Goal: Transaction & Acquisition: Purchase product/service

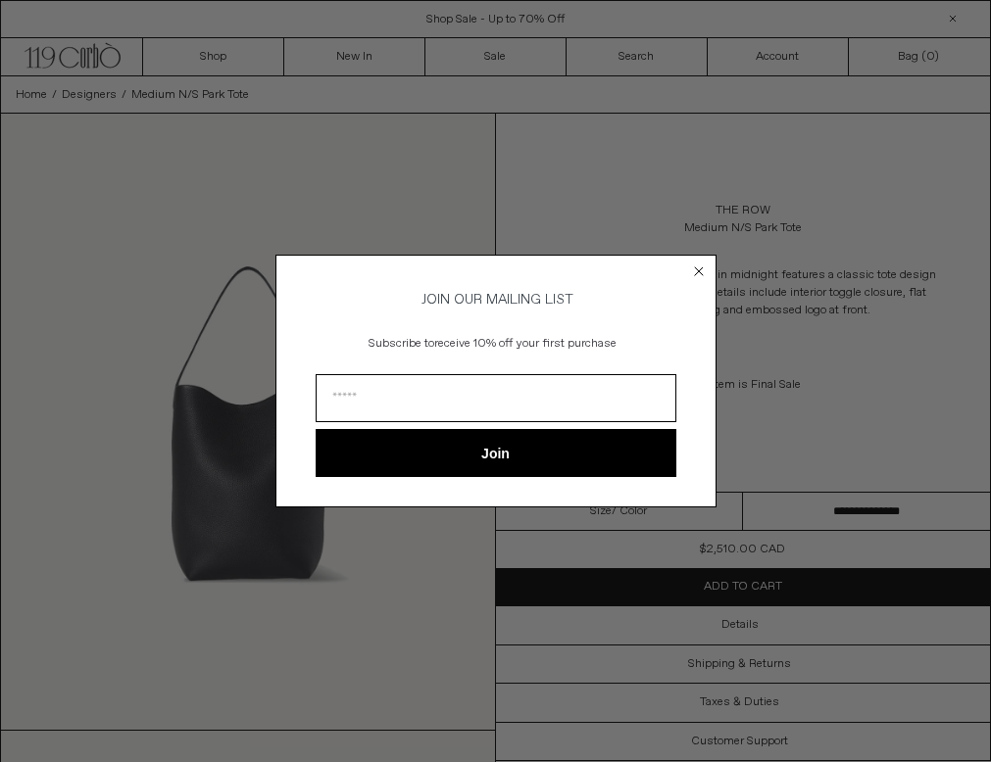
click at [700, 269] on icon "Close dialog" at bounding box center [699, 272] width 8 height 8
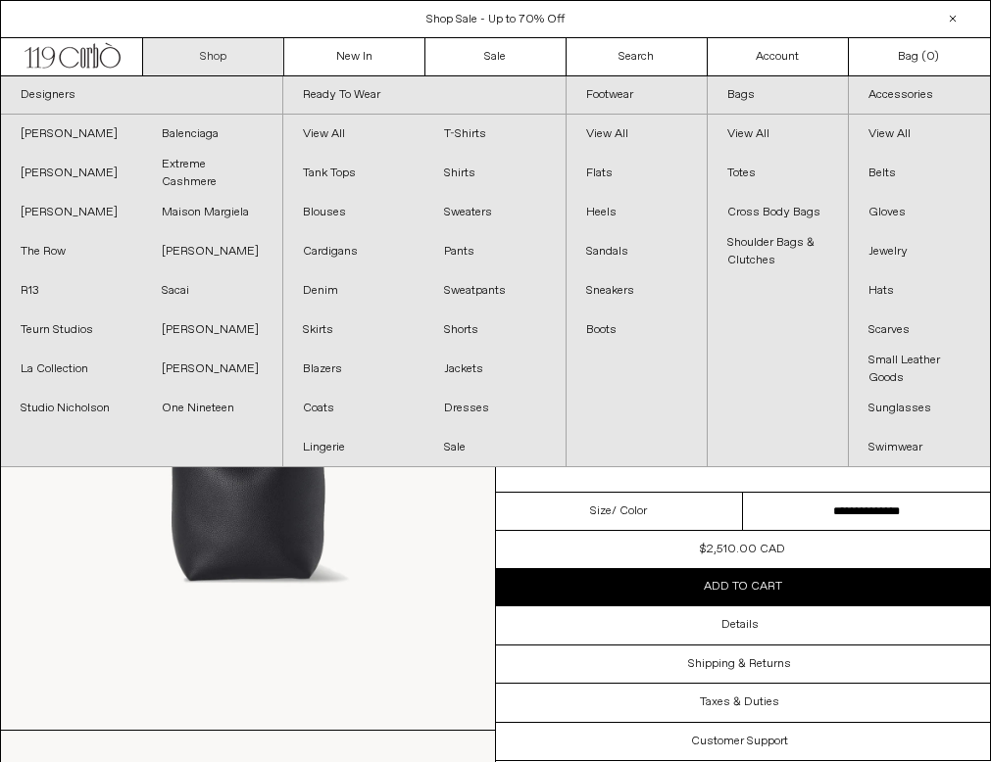
click at [244, 68] on link "Shop" at bounding box center [213, 56] width 141 height 37
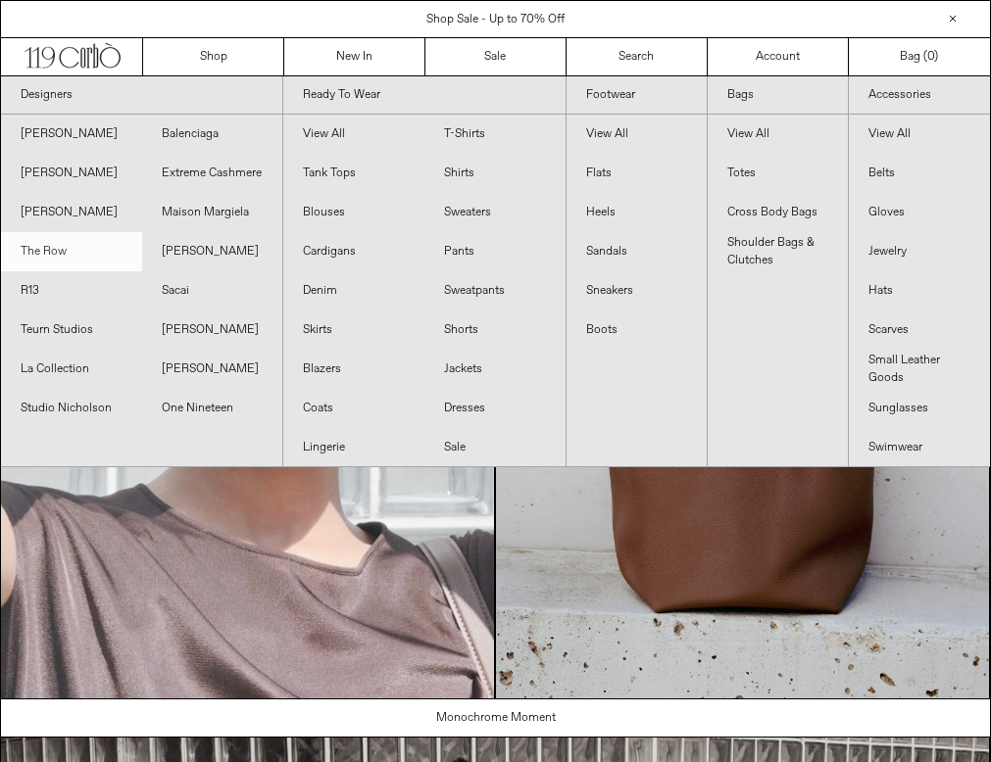
click at [25, 255] on link "The Row" at bounding box center [71, 251] width 141 height 39
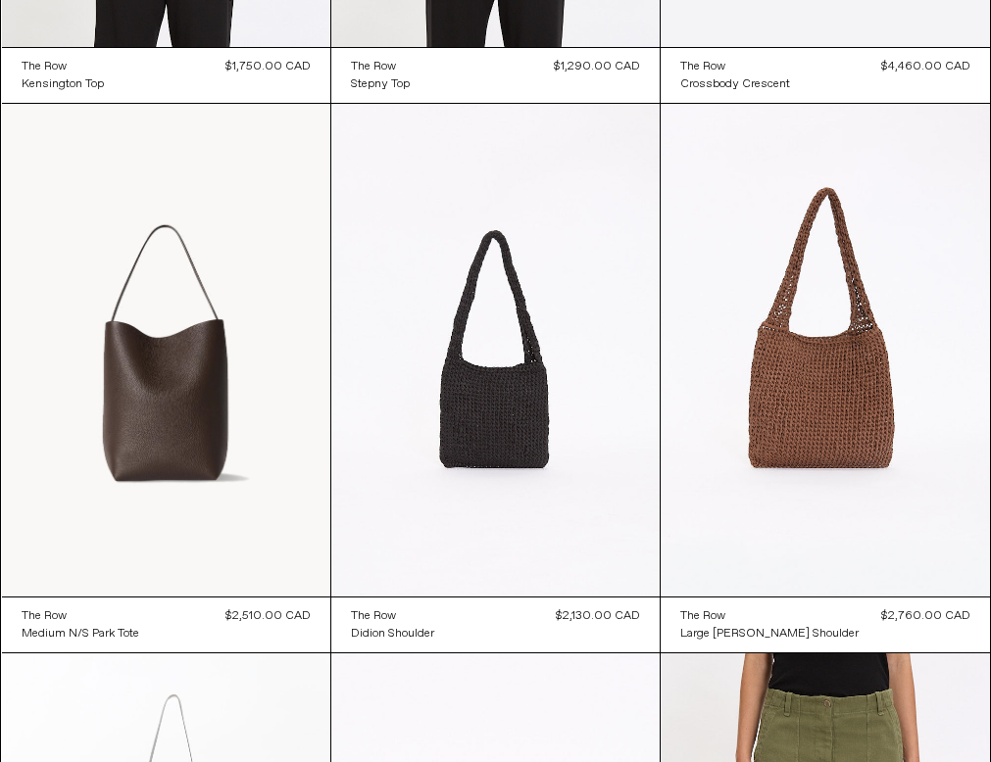
scroll to position [1659, 0]
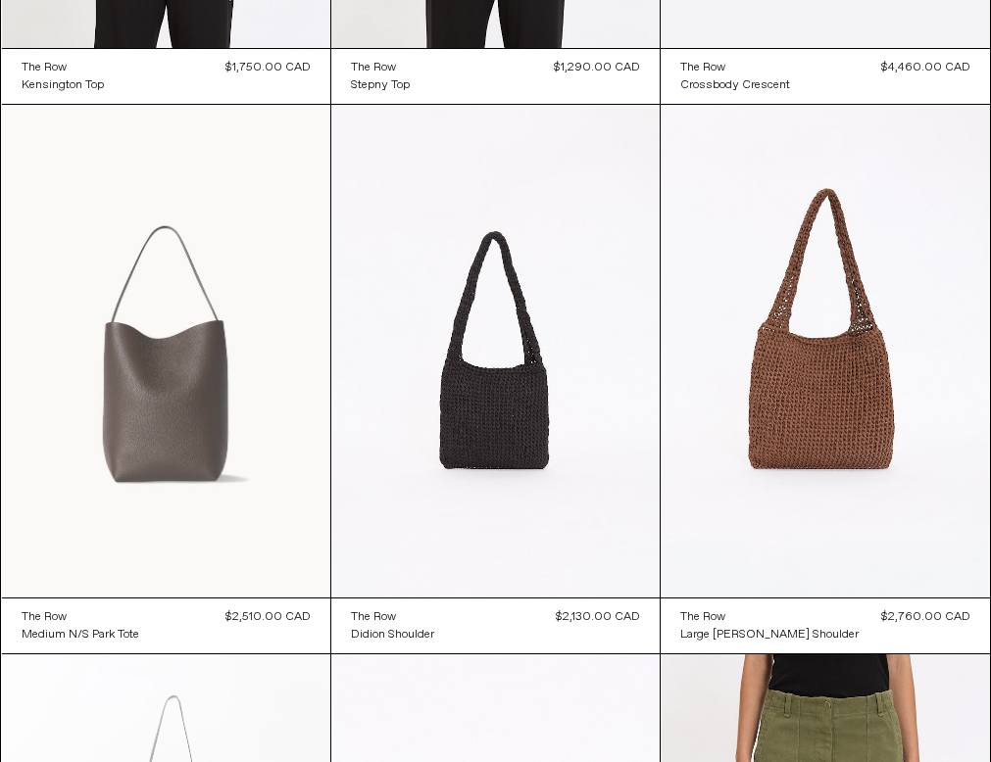
click at [93, 402] on at bounding box center [166, 351] width 328 height 493
